Goal: Task Accomplishment & Management: Use online tool/utility

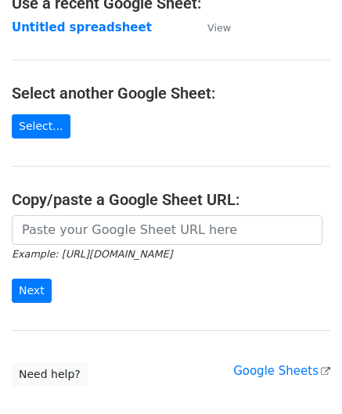
scroll to position [157, 0]
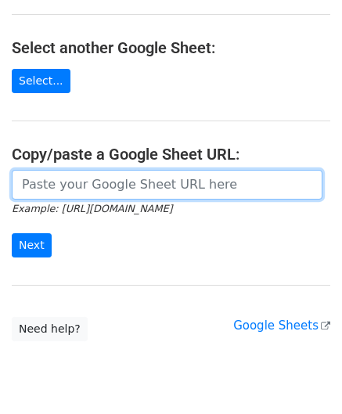
drag, startPoint x: 90, startPoint y: 186, endPoint x: 90, endPoint y: 173, distance: 12.5
click at [90, 186] on input "url" at bounding box center [167, 185] width 311 height 30
paste input "[URL][DOMAIN_NAME]"
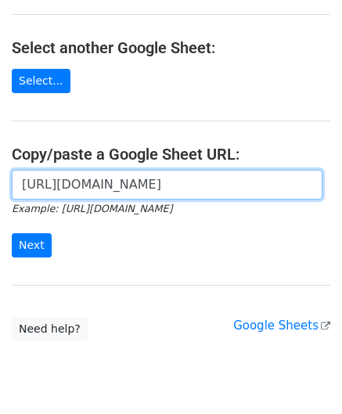
scroll to position [0, 338]
type input "https://docs.google.com/spreadsheets/d/1LAYeREfiDq40fOaPJe2N3DFNw78kEMx72rb2R1F…"
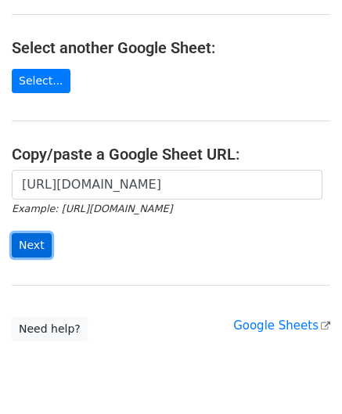
scroll to position [0, 0]
click at [36, 242] on input "Next" at bounding box center [32, 245] width 40 height 24
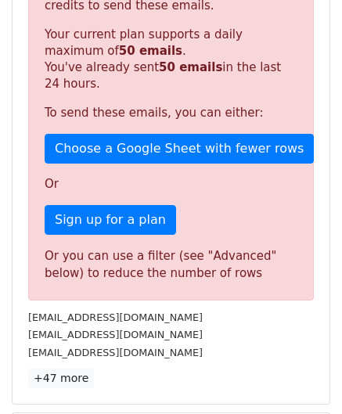
scroll to position [529, 0]
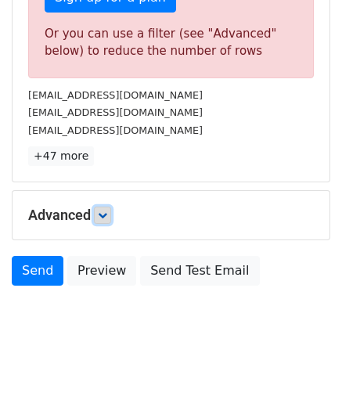
click at [102, 212] on icon at bounding box center [102, 215] width 9 height 9
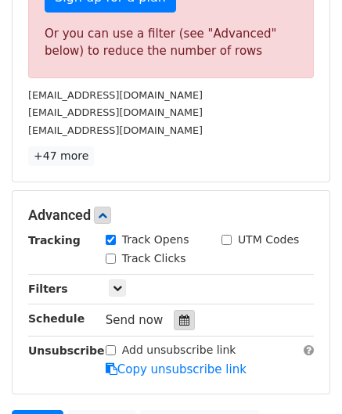
click at [183, 317] on div at bounding box center [184, 320] width 21 height 20
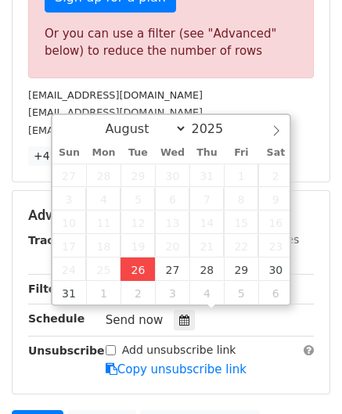
type input "[DATE] 12:00"
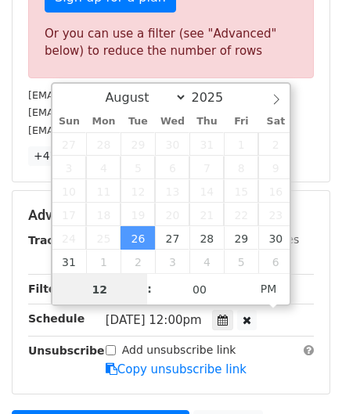
paste input "4"
type input "4"
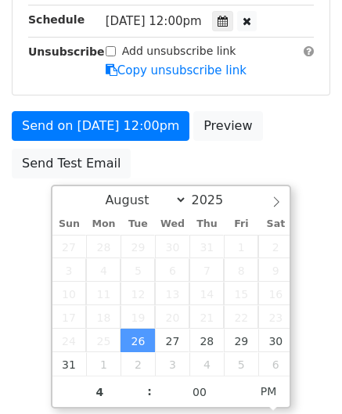
type input "[DATE] 16:00"
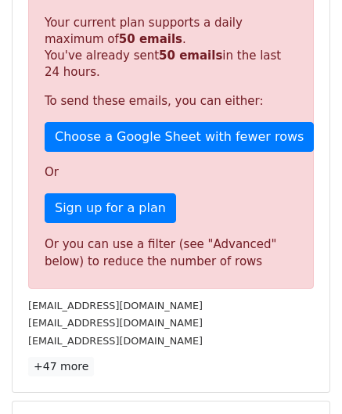
scroll to position [718, 0]
